Goal: Transaction & Acquisition: Purchase product/service

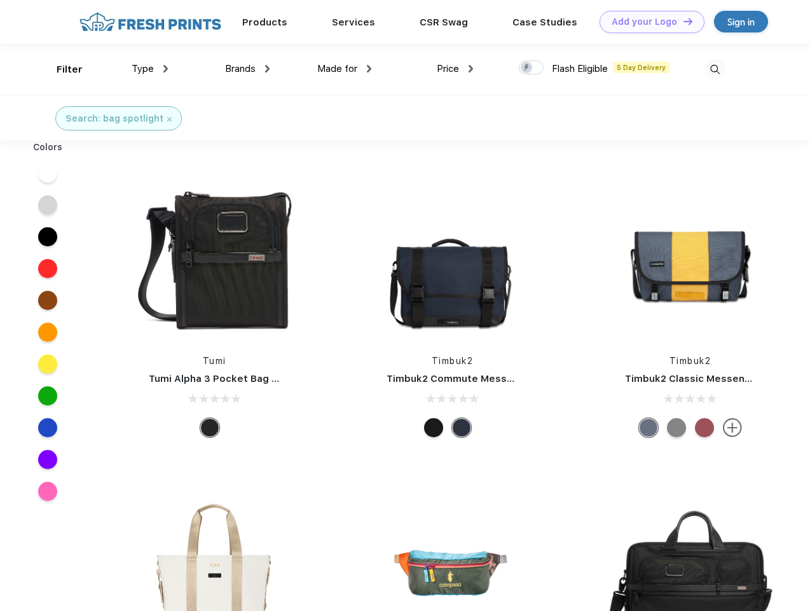
scroll to position [1, 0]
click at [647, 22] on link "Add your Logo Design Tool" at bounding box center [652, 22] width 105 height 22
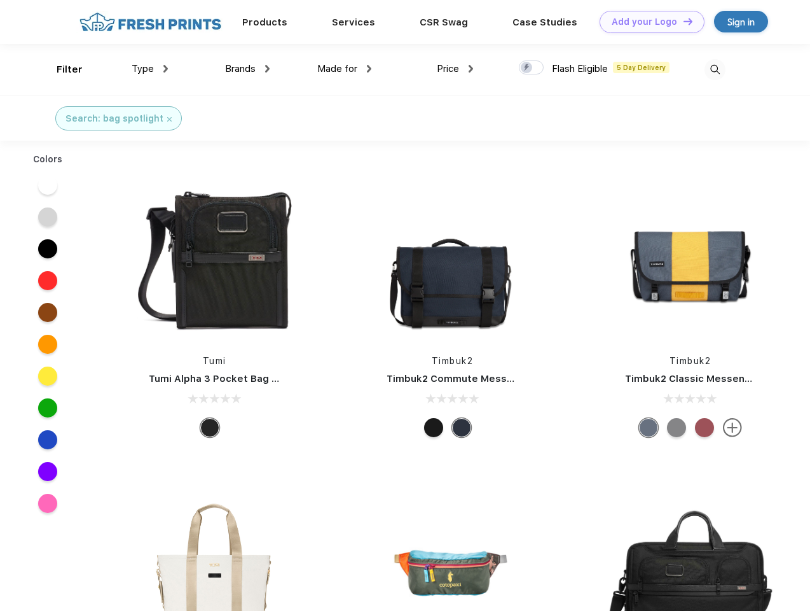
click at [0, 0] on div "Design Tool" at bounding box center [0, 0] width 0 height 0
click at [682, 21] on link "Add your Logo Design Tool" at bounding box center [652, 22] width 105 height 22
click at [61, 69] on div "Filter" at bounding box center [70, 69] width 26 height 15
click at [150, 69] on span "Type" at bounding box center [143, 68] width 22 height 11
click at [247, 69] on span "Brands" at bounding box center [240, 68] width 31 height 11
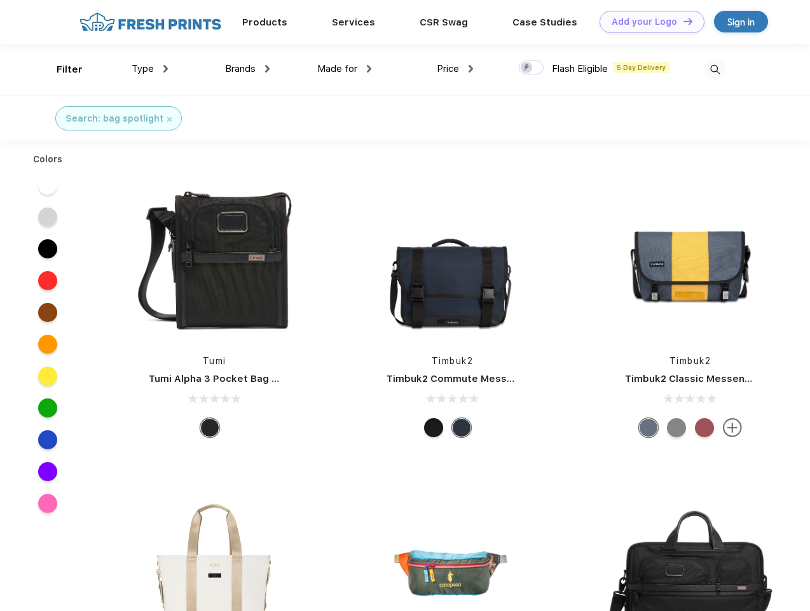
click at [345, 69] on span "Made for" at bounding box center [337, 68] width 40 height 11
click at [455, 69] on span "Price" at bounding box center [448, 68] width 22 height 11
click at [532, 68] on div at bounding box center [531, 67] width 25 height 14
click at [527, 68] on input "checkbox" at bounding box center [523, 64] width 8 height 8
click at [715, 69] on img at bounding box center [715, 69] width 21 height 21
